Goal: Transaction & Acquisition: Purchase product/service

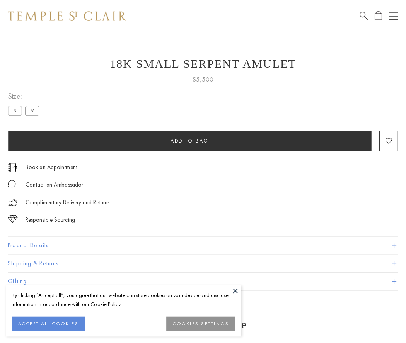
scroll to position [13, 0]
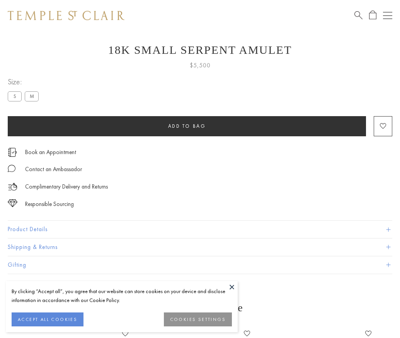
click at [187, 126] on span "Add to bag" at bounding box center [187, 126] width 38 height 7
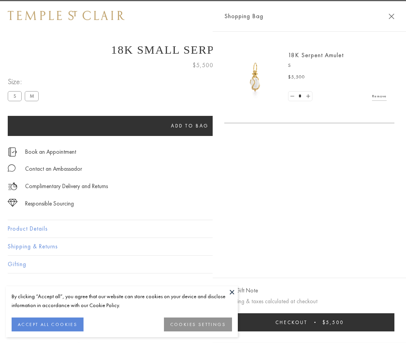
click at [394, 323] on button "Checkout $5,500" at bounding box center [309, 323] width 170 height 18
